Goal: Find specific page/section: Find specific page/section

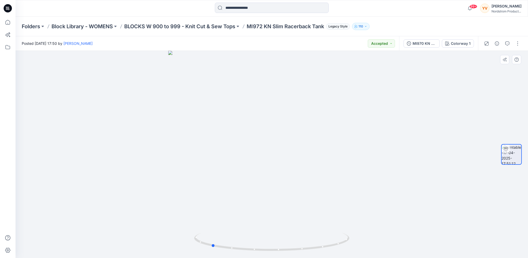
drag, startPoint x: 308, startPoint y: 159, endPoint x: 248, endPoint y: 171, distance: 61.8
click at [248, 171] on div at bounding box center [272, 154] width 512 height 207
drag, startPoint x: 232, startPoint y: 170, endPoint x: 307, endPoint y: 179, distance: 76.4
click at [307, 179] on div at bounding box center [272, 154] width 512 height 207
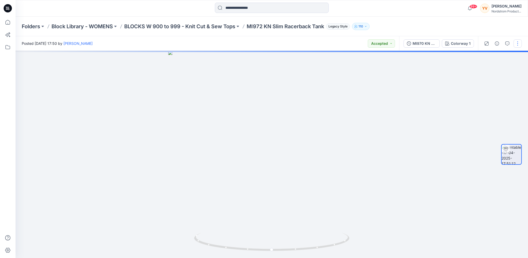
click at [515, 45] on button "button" at bounding box center [517, 43] width 8 height 8
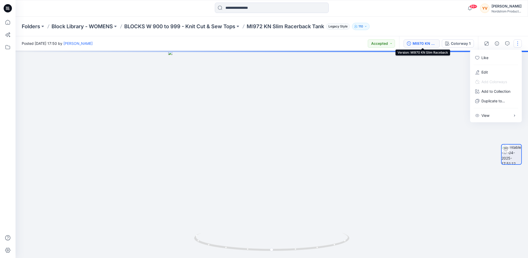
click at [416, 42] on div "MI970 KN Slim Raceback" at bounding box center [424, 44] width 24 height 6
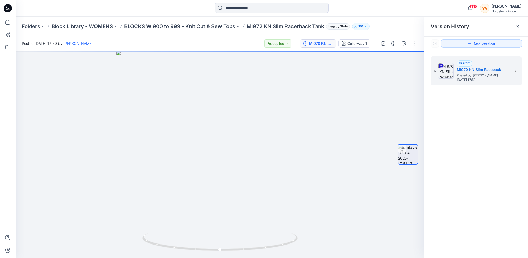
click at [394, 27] on div "Folders Block Library - WOMENS BLOCKS W 900 to 999 - Knit Cut & Sew Tops MI972 …" at bounding box center [252, 26] width 460 height 7
